Goal: Transaction & Acquisition: Purchase product/service

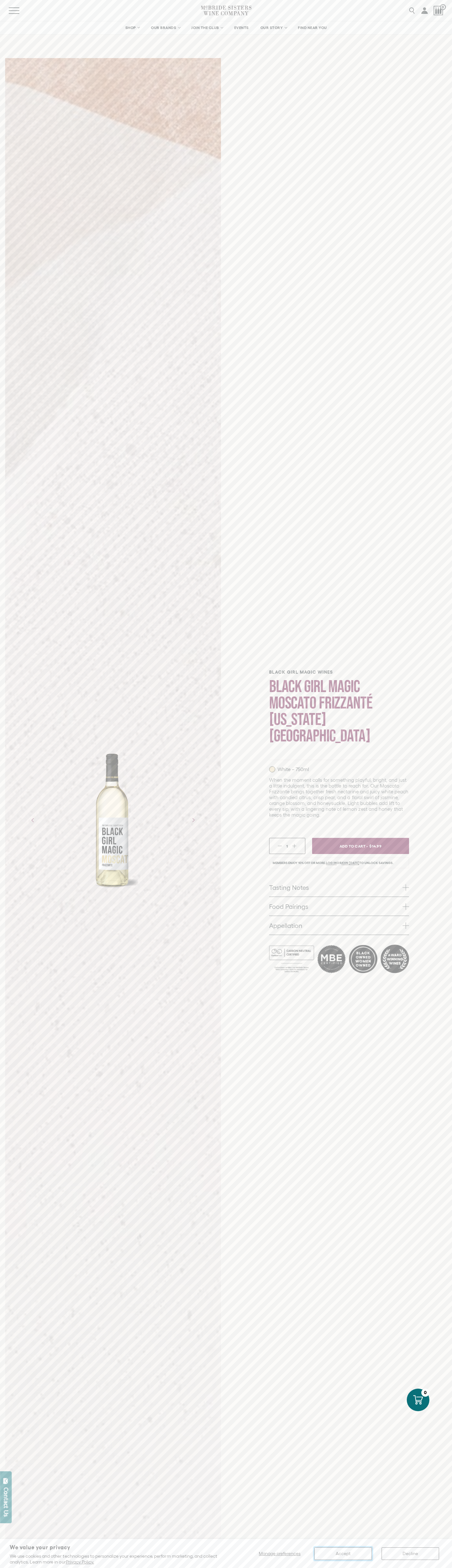
click at [343, 1553] on button "Accept" at bounding box center [343, 1553] width 57 height 13
click at [361, 841] on span "Add To Cart -" at bounding box center [353, 846] width 30 height 10
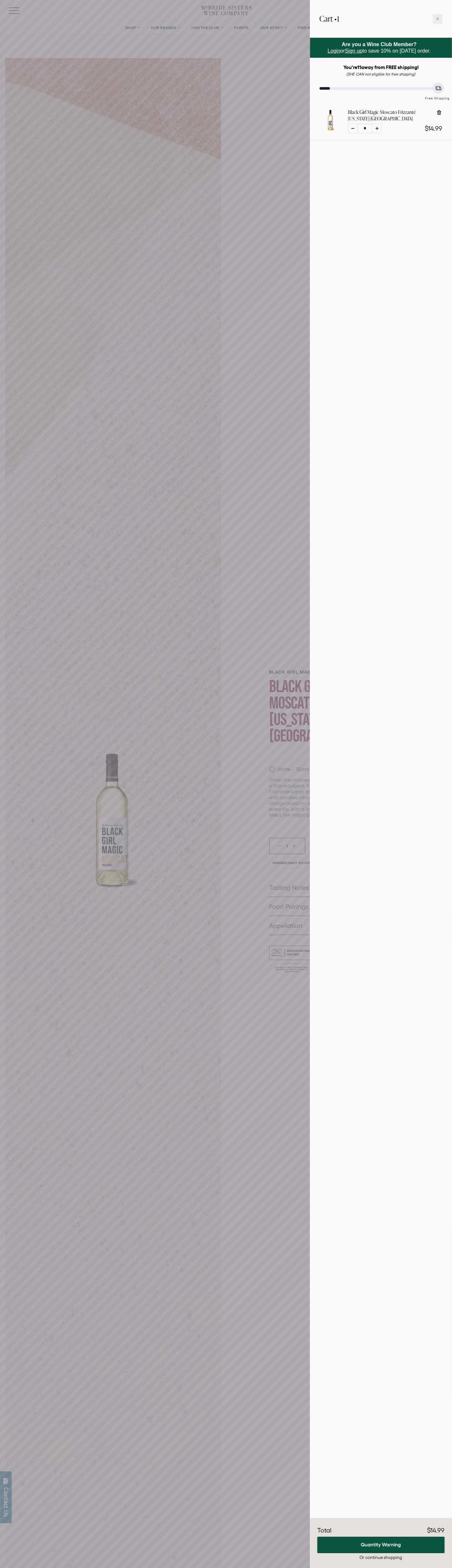
click at [437, 19] on icon at bounding box center [437, 19] width 2 height 2
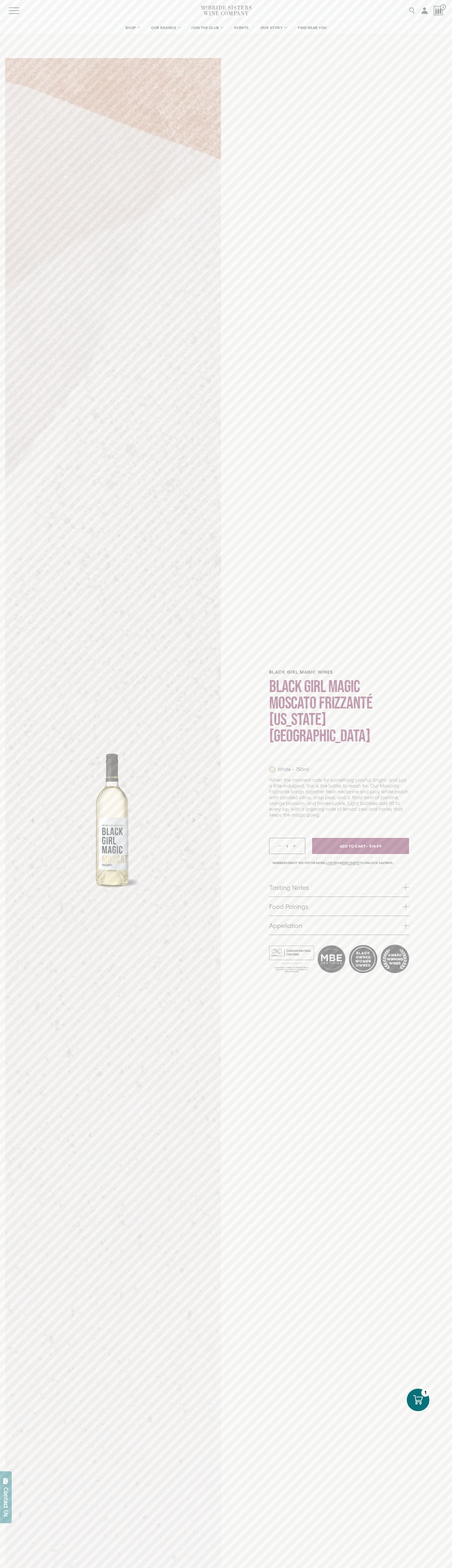
click at [418, 1400] on icon at bounding box center [418, 1400] width 10 height 10
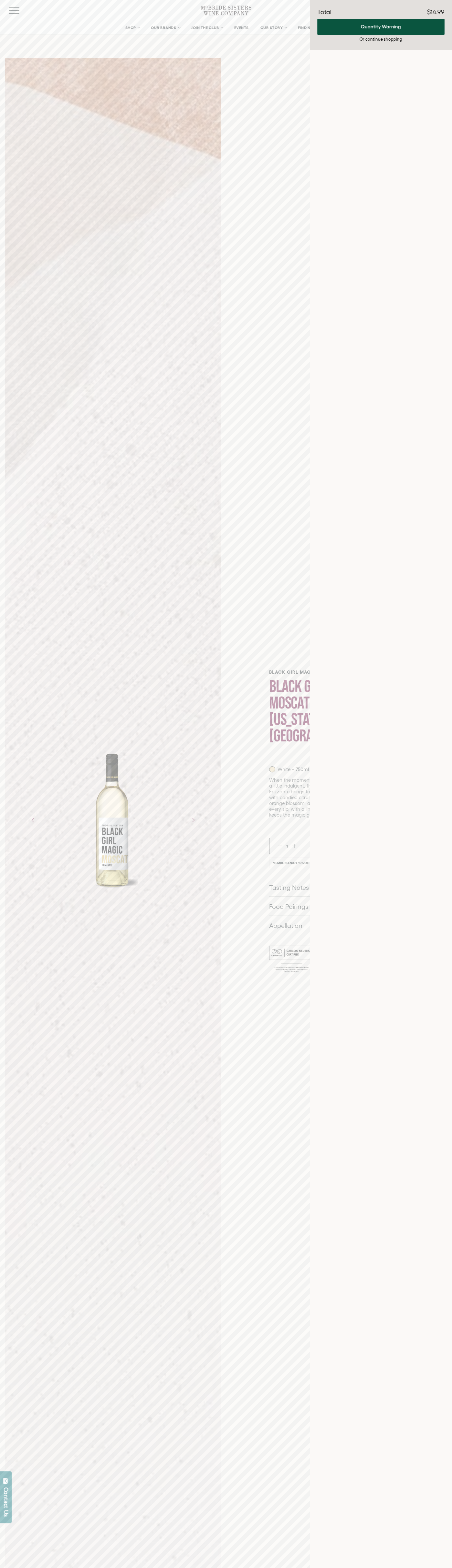
click at [193, 820] on icon "Next" at bounding box center [192, 820] width 10 height 10
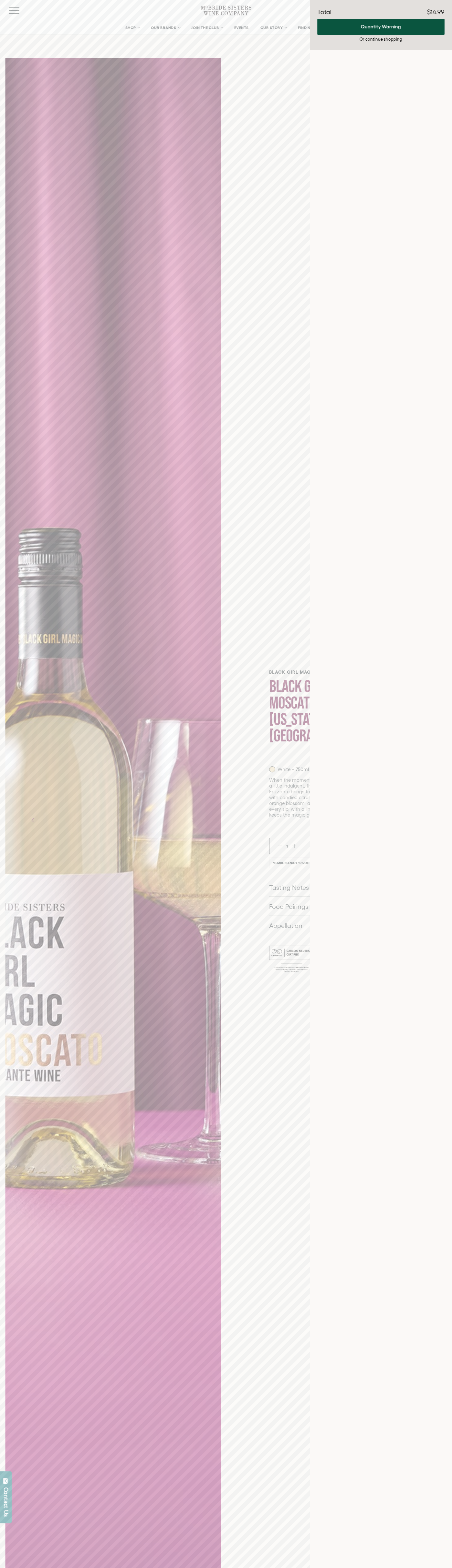
click at [193, 820] on icon "Next" at bounding box center [192, 820] width 10 height 10
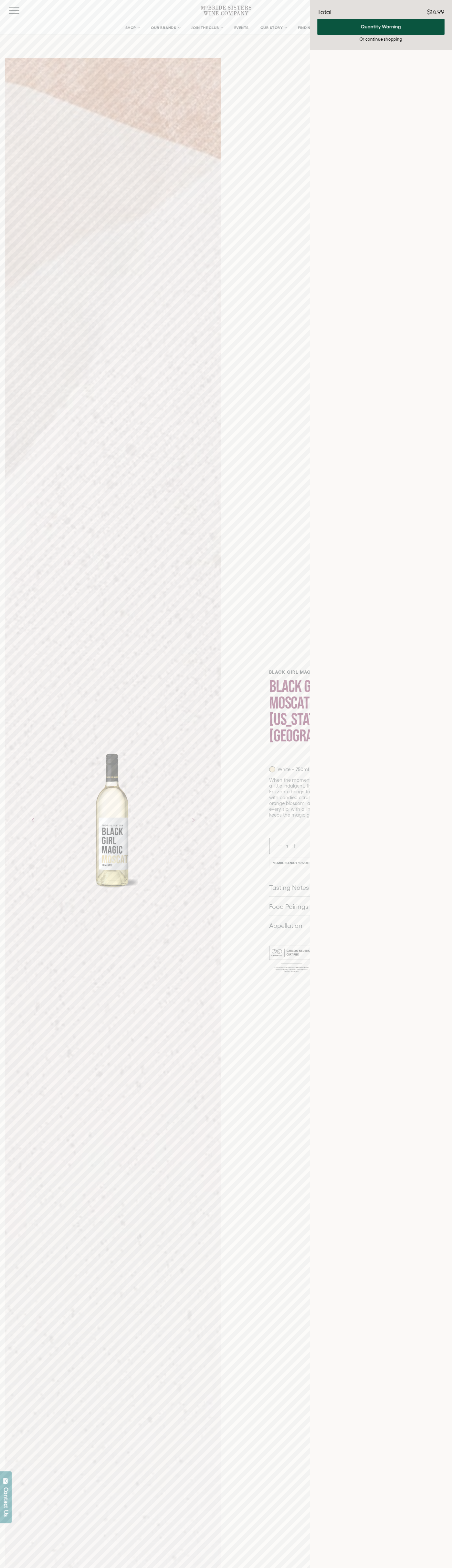
click at [193, 820] on icon "Next" at bounding box center [192, 820] width 10 height 10
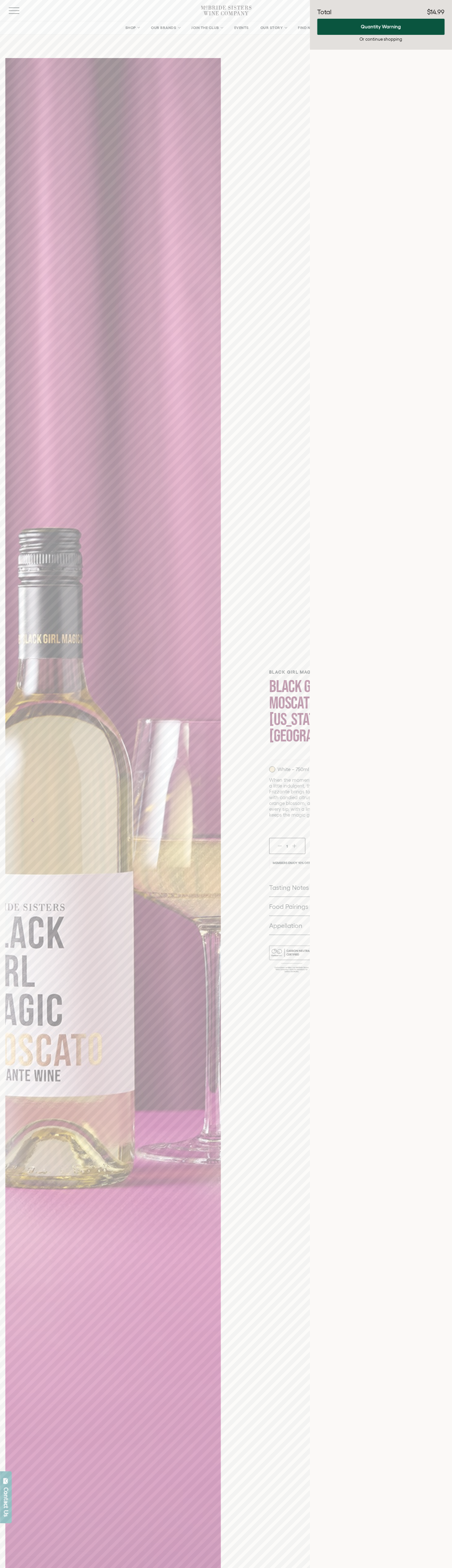
click at [193, 820] on icon "Next" at bounding box center [192, 820] width 10 height 10
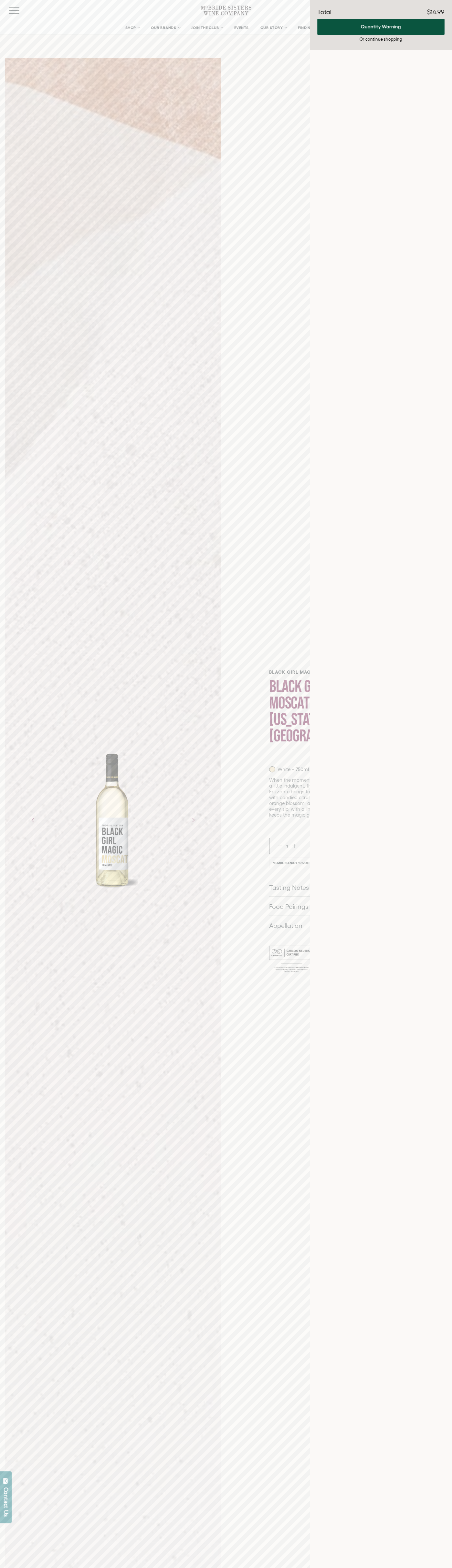
click at [193, 820] on icon "Next" at bounding box center [192, 820] width 10 height 10
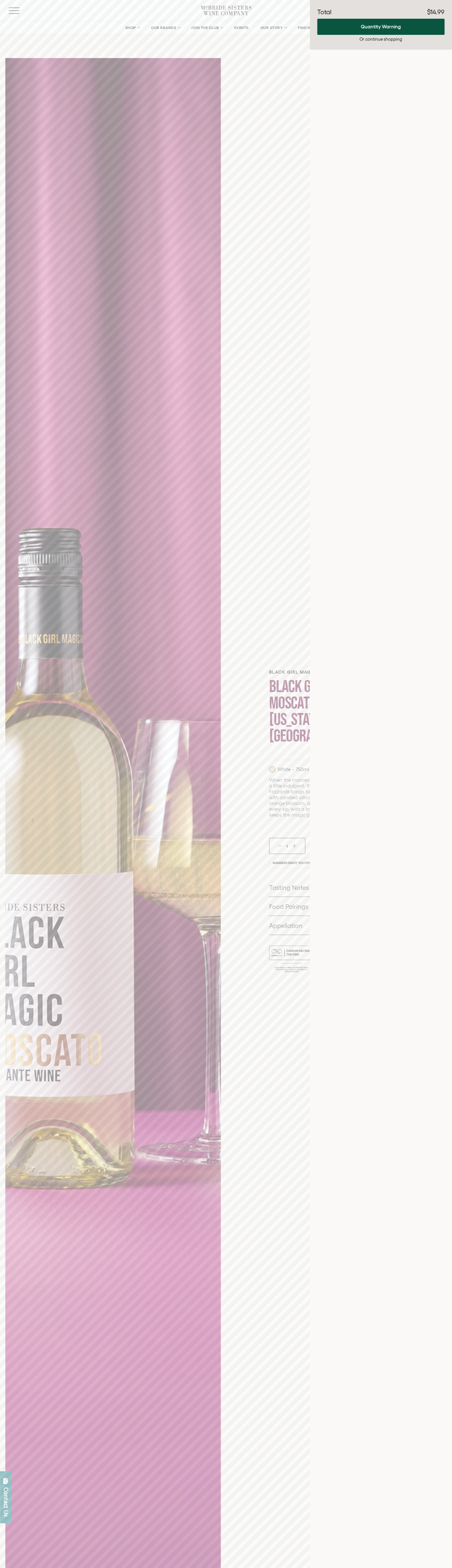
click at [193, 820] on icon "Next" at bounding box center [192, 820] width 10 height 10
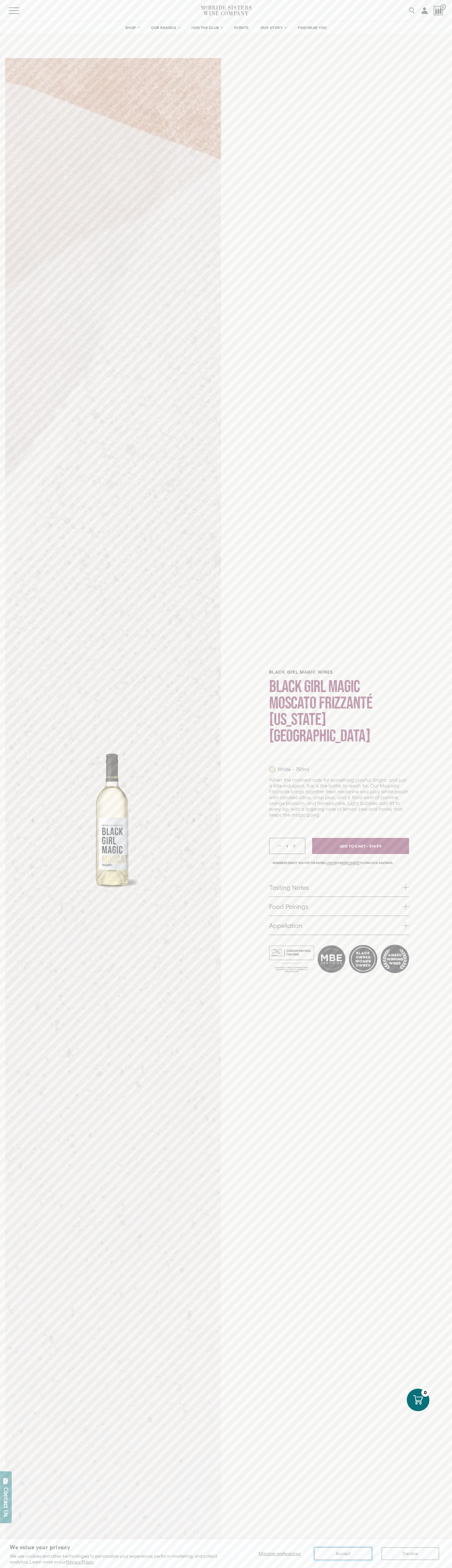
click at [343, 1553] on button "Accept" at bounding box center [343, 1553] width 57 height 13
click at [339, 858] on li "Members enjoy 10% off or more. Log in or join today to unlock savings." at bounding box center [339, 863] width 140 height 10
click at [339, 898] on link "Food Pairings" at bounding box center [339, 906] width 140 height 19
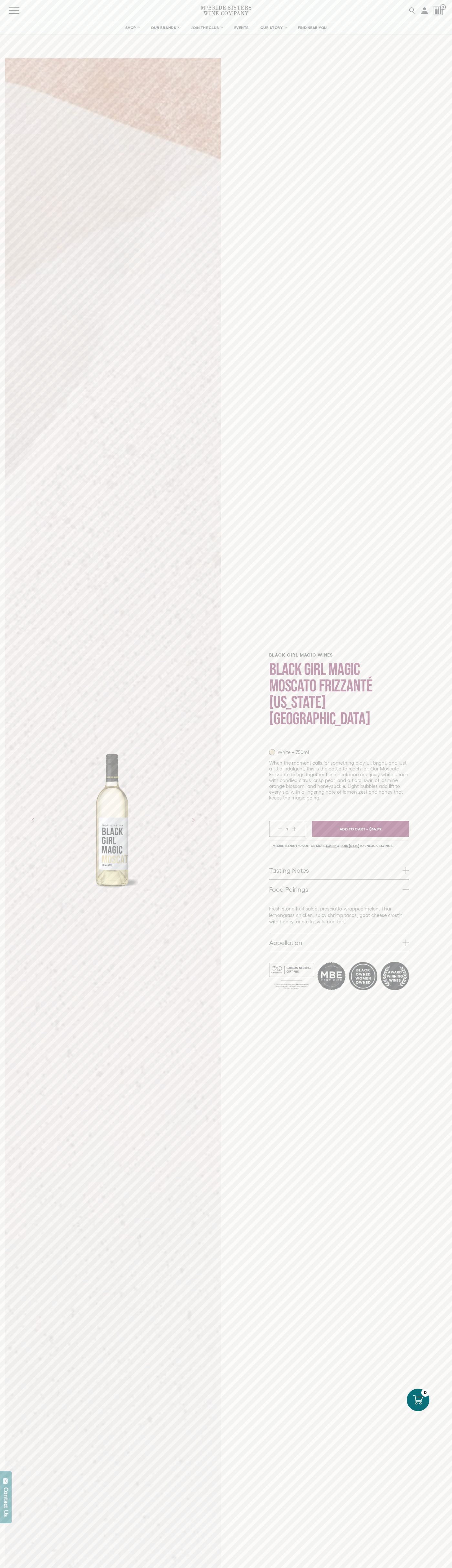
click at [418, 1400] on icon at bounding box center [418, 1400] width 10 height 10
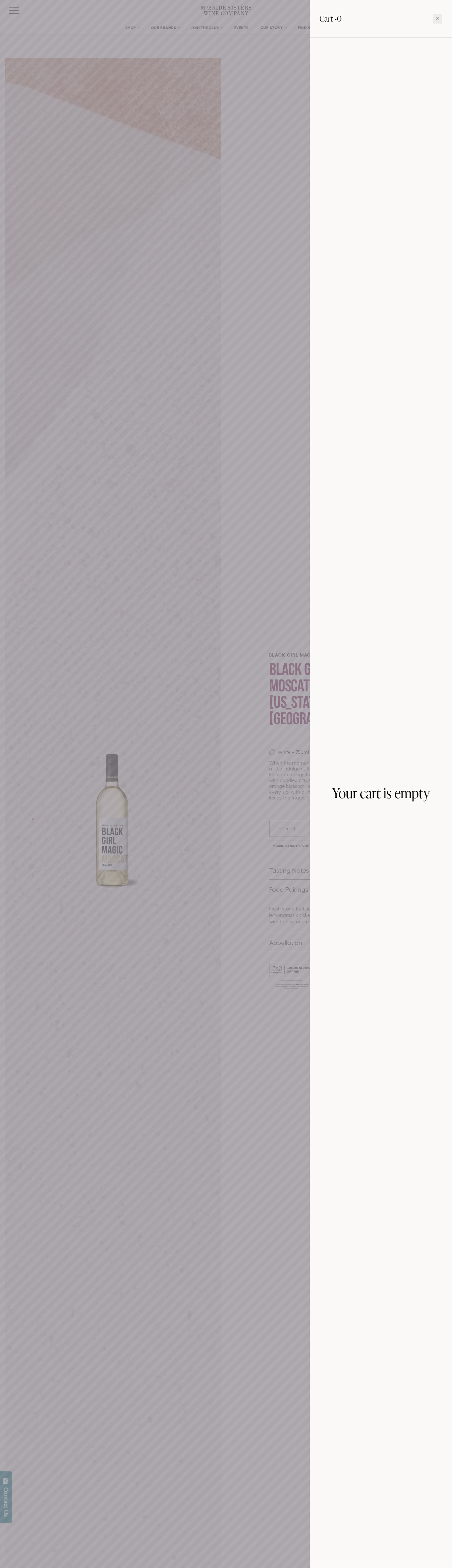
click at [437, 19] on icon at bounding box center [437, 19] width 2 height 2
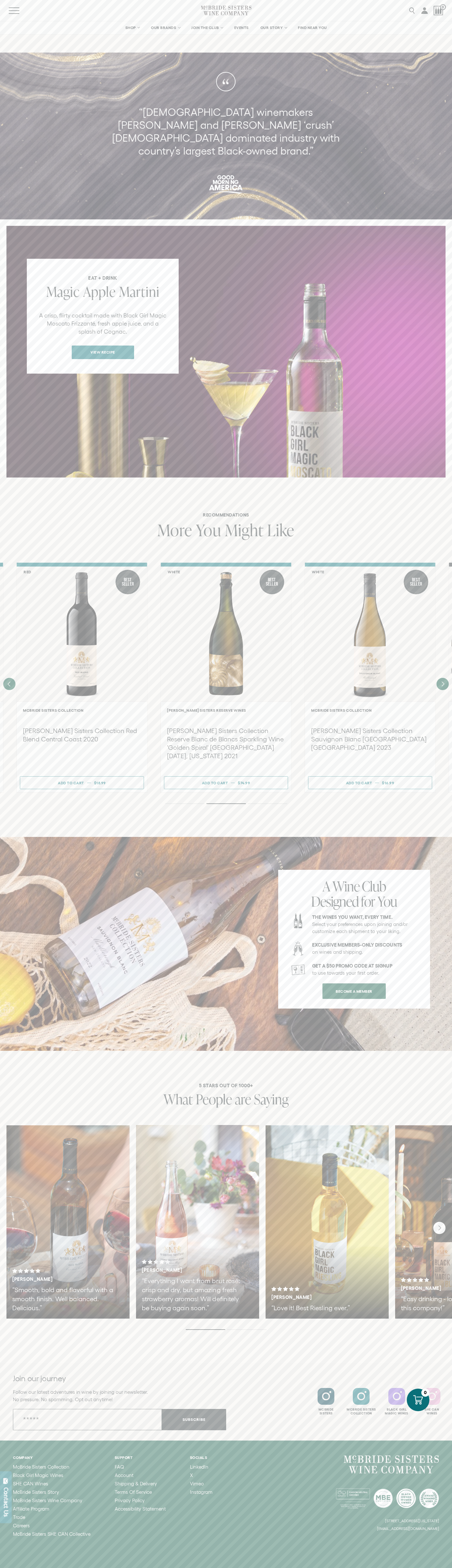
click at [99, 282] on span "Apple" at bounding box center [99, 291] width 33 height 19
click at [244, 519] on span "Might" at bounding box center [244, 530] width 39 height 23
click at [376, 7] on div "Menu Search 0" at bounding box center [226, 10] width 452 height 21
click at [438, 1408] on div "She Can Wines" at bounding box center [431, 1412] width 34 height 8
click at [48, 1567] on html "We value your privacy We use cookies and other technologies to personalize your…" at bounding box center [226, 801] width 452 height 1602
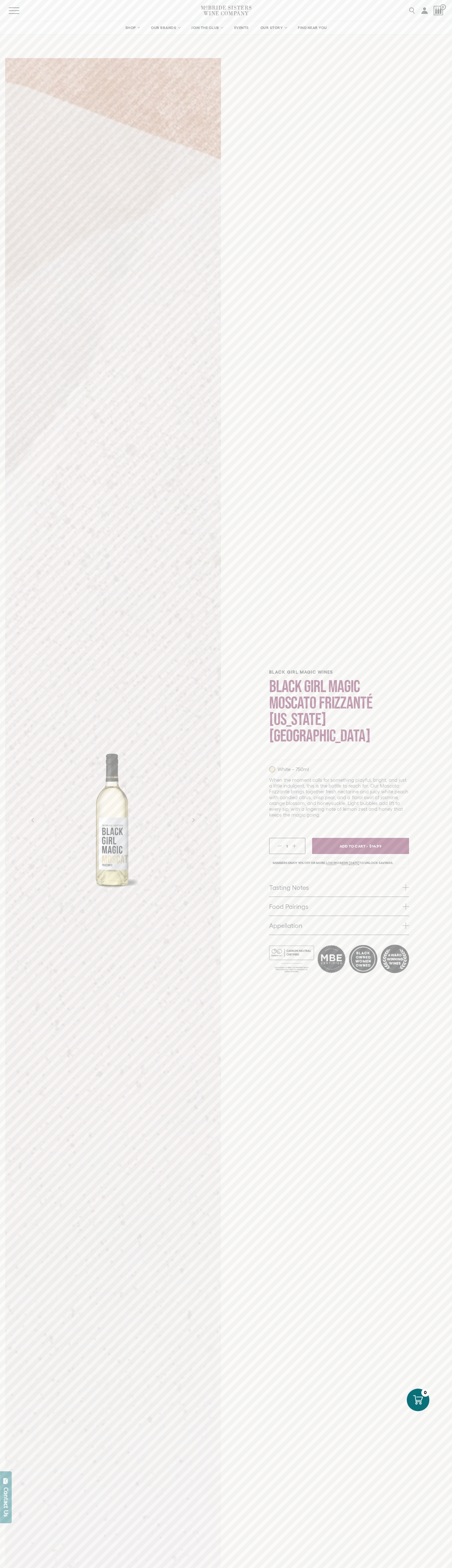
click at [339, 858] on li "Members enjoy 10% off or more. Log in or join [DATE] to unlock savings." at bounding box center [339, 863] width 140 height 10
click at [339, 898] on link "Food Pairings" at bounding box center [339, 906] width 140 height 19
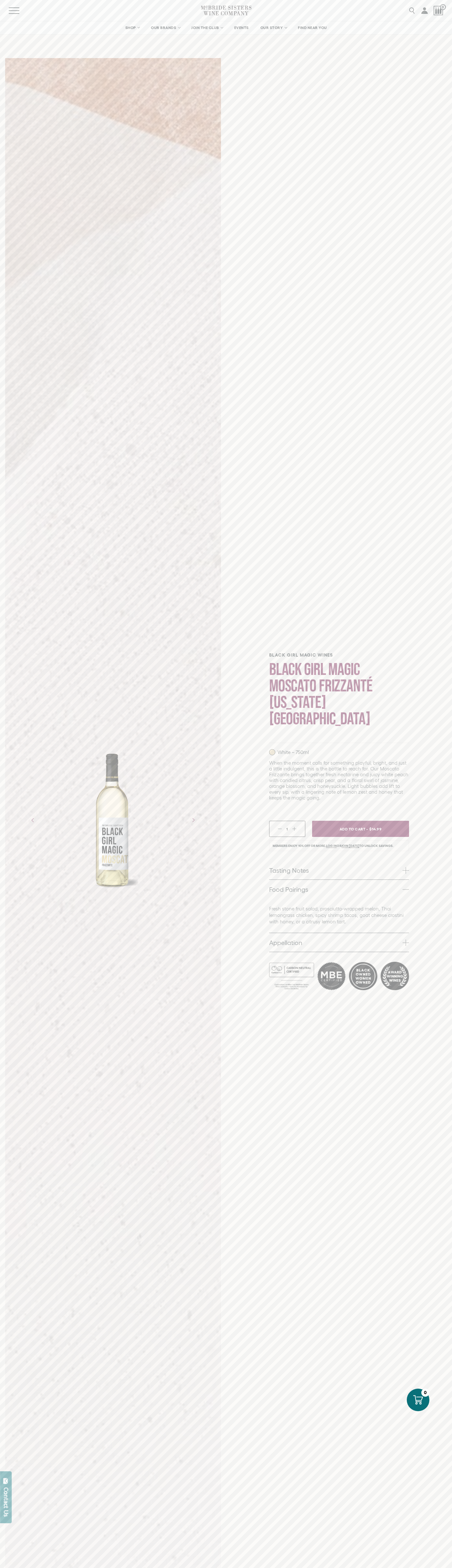
click at [418, 1400] on icon at bounding box center [418, 1400] width 10 height 10
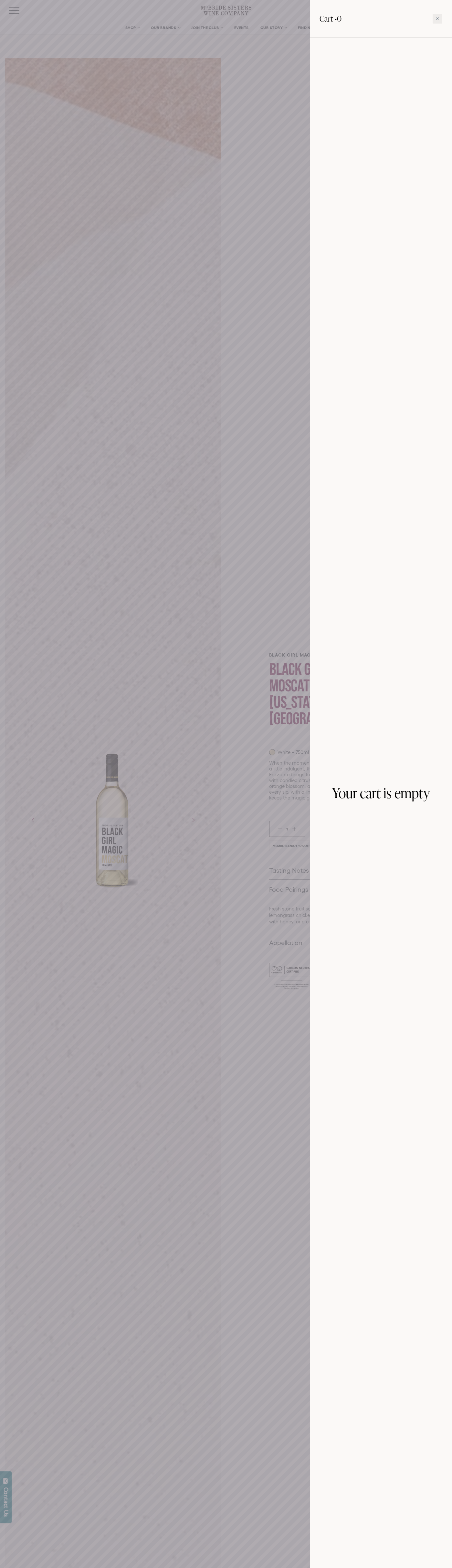
click at [437, 19] on icon at bounding box center [437, 19] width 2 height 2
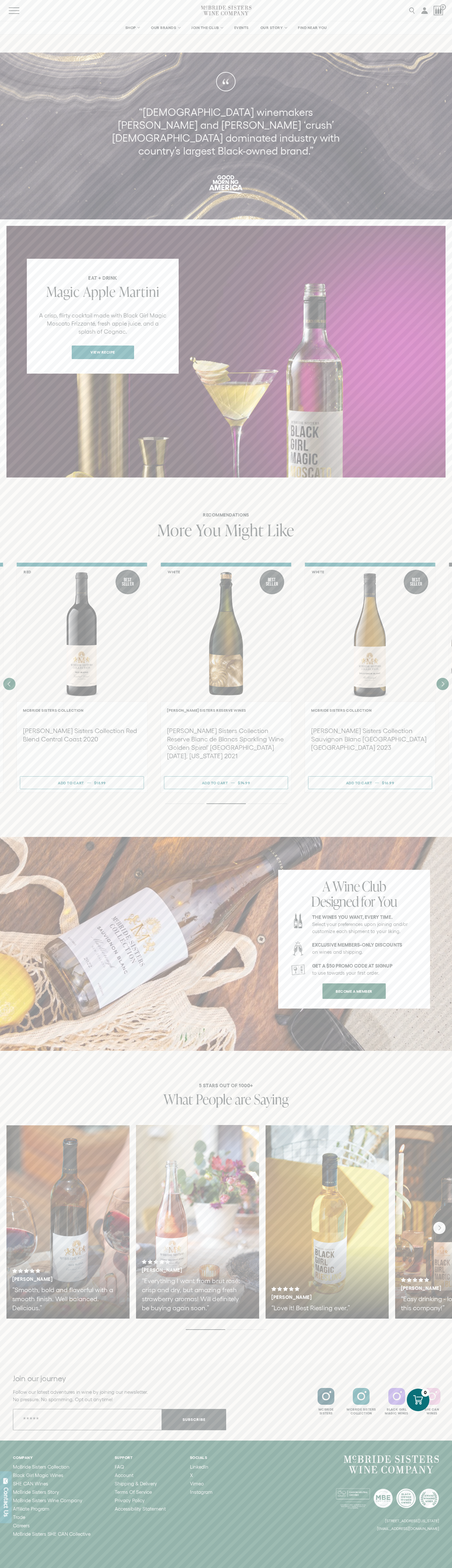
click at [99, 282] on span "Apple" at bounding box center [99, 291] width 33 height 19
click at [174, 519] on span "More" at bounding box center [174, 530] width 35 height 23
